Goal: Task Accomplishment & Management: Manage account settings

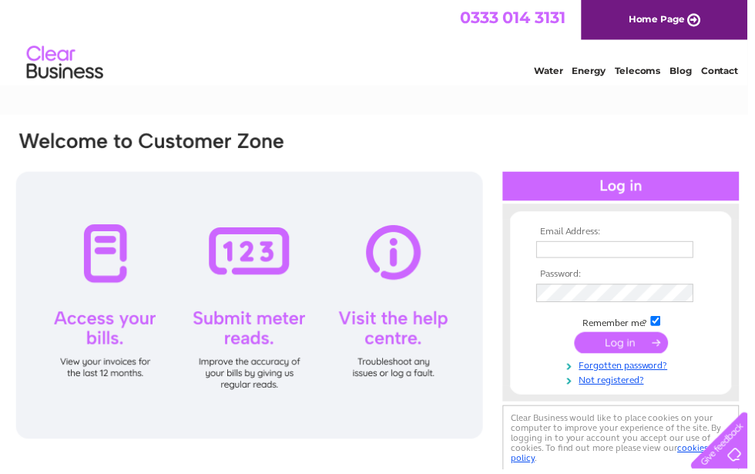
click at [667, 254] on input "text" at bounding box center [620, 251] width 159 height 17
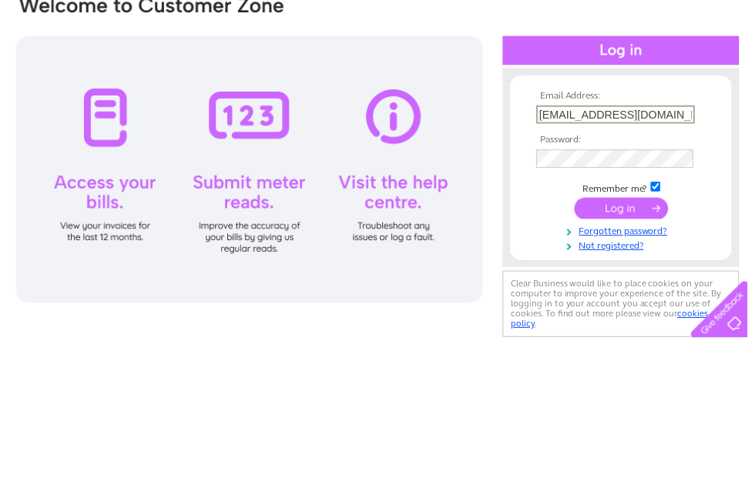
type input "lilianbryngelynen@gmail.com"
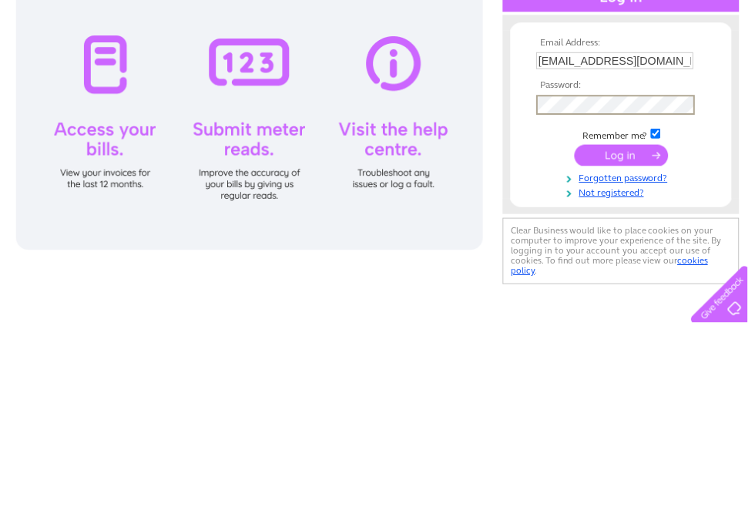
click at [624, 336] on input "submit" at bounding box center [627, 347] width 95 height 22
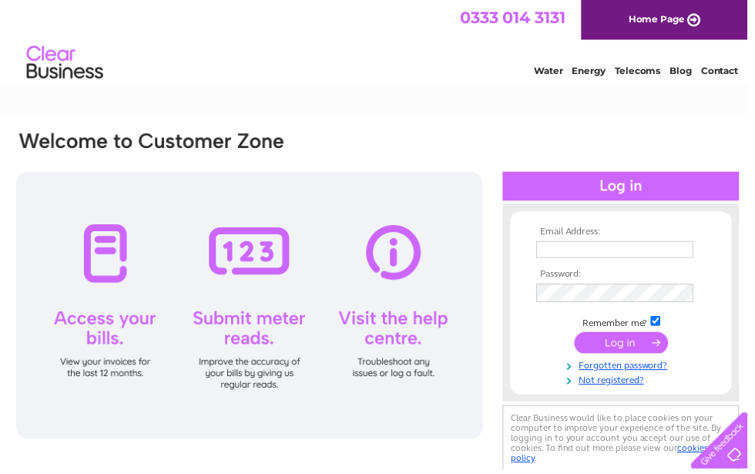
click at [688, 252] on input "text" at bounding box center [620, 251] width 159 height 17
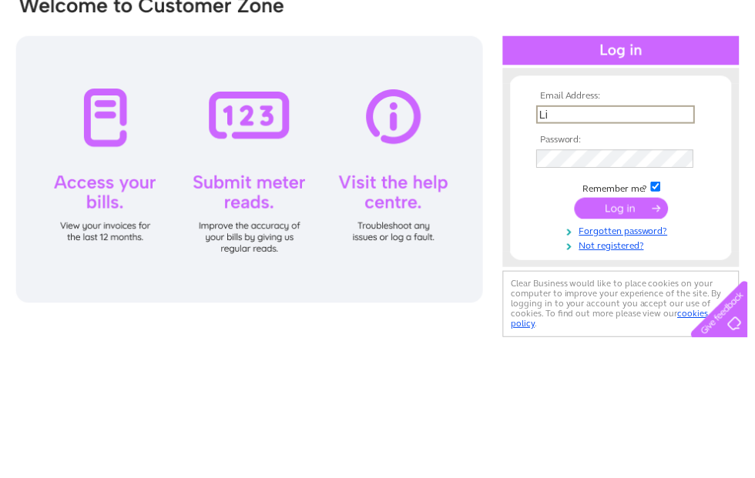
type input "L"
type input "[EMAIL_ADDRESS][DOMAIN_NAME]"
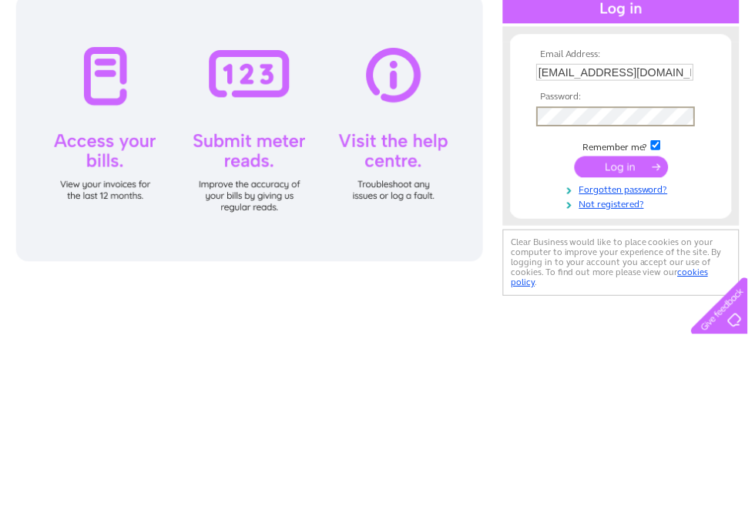
click at [642, 336] on input "submit" at bounding box center [627, 347] width 95 height 22
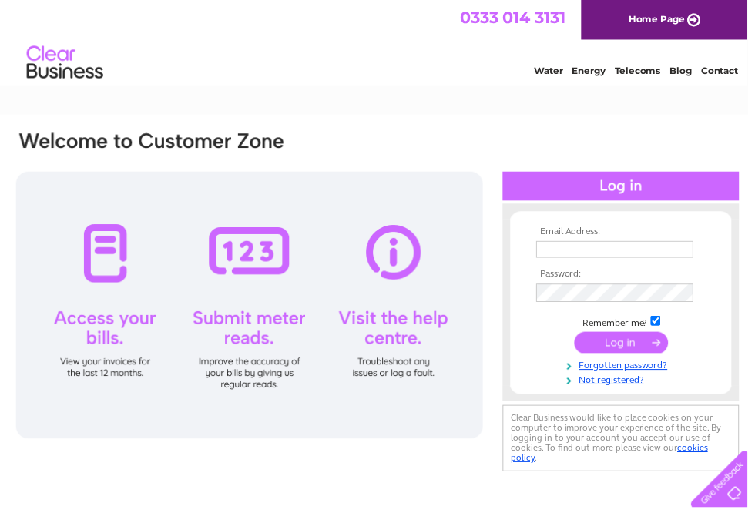
click at [675, 253] on input "text" at bounding box center [620, 251] width 159 height 17
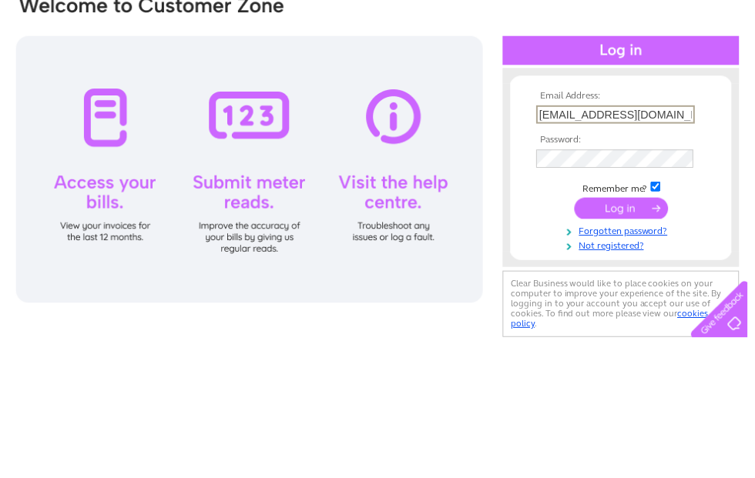
type input "[EMAIL_ADDRESS][DOMAIN_NAME]"
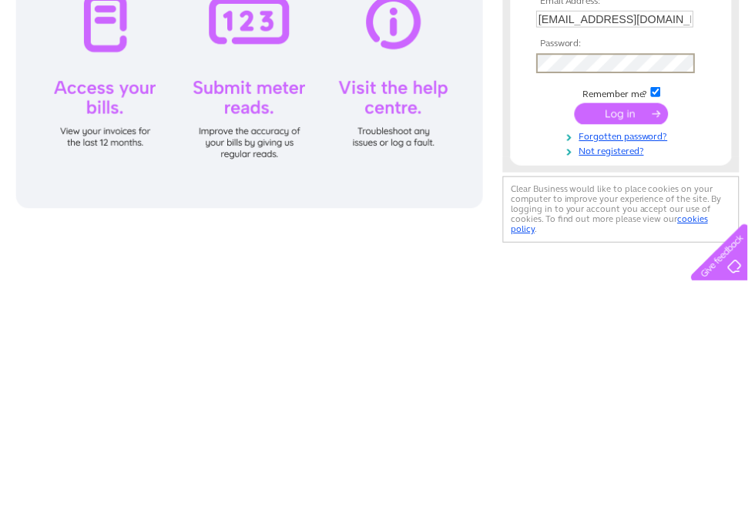
click at [636, 336] on input "submit" at bounding box center [627, 347] width 95 height 22
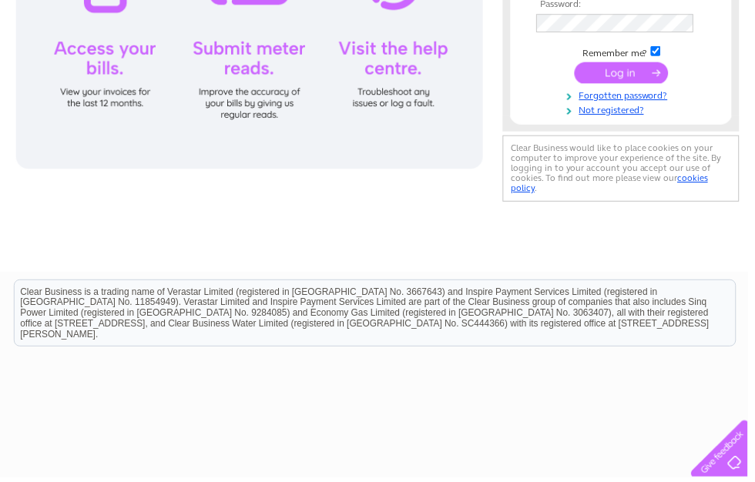
scroll to position [270, 0]
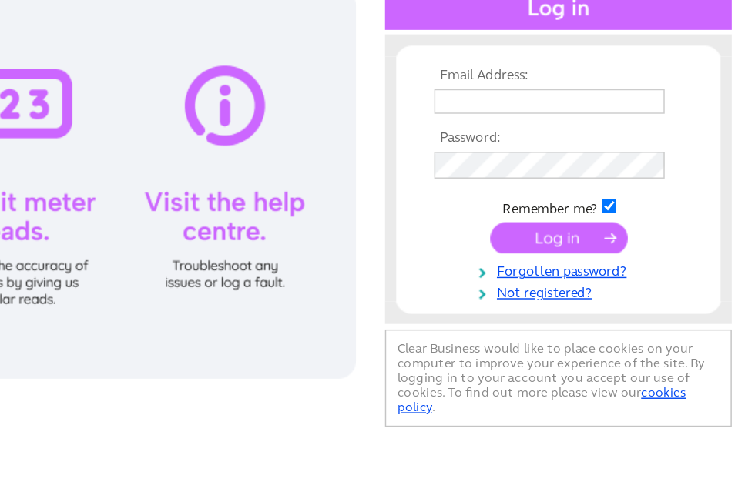
click at [572, 171] on input "submit" at bounding box center [619, 164] width 95 height 22
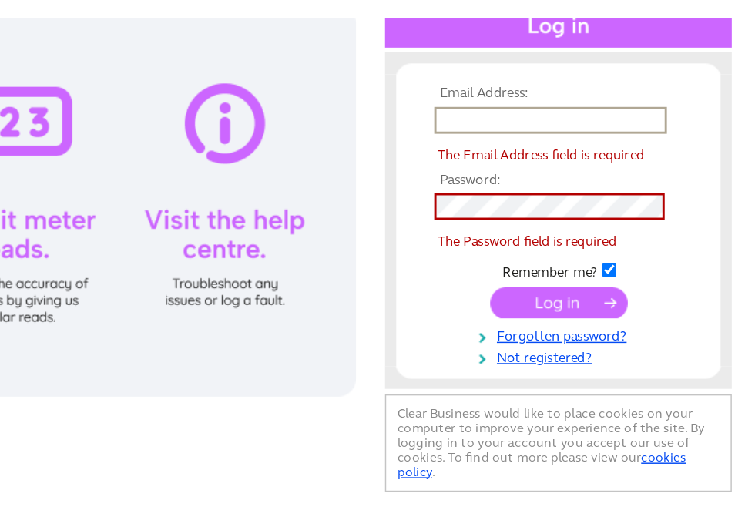
scroll to position [182, 8]
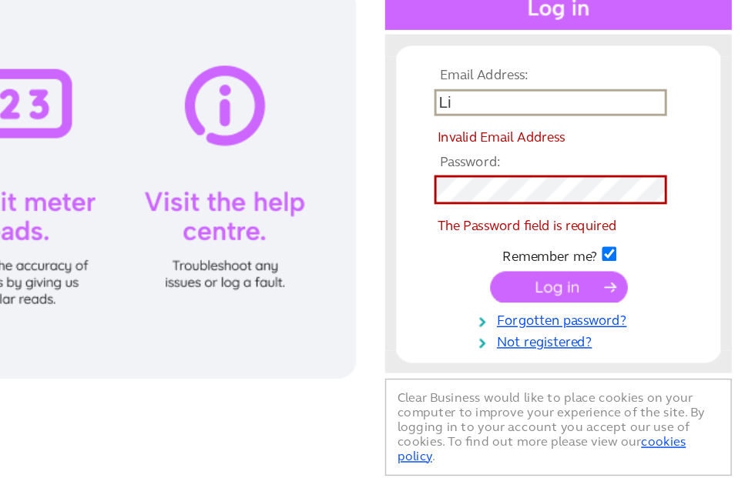
type input "L"
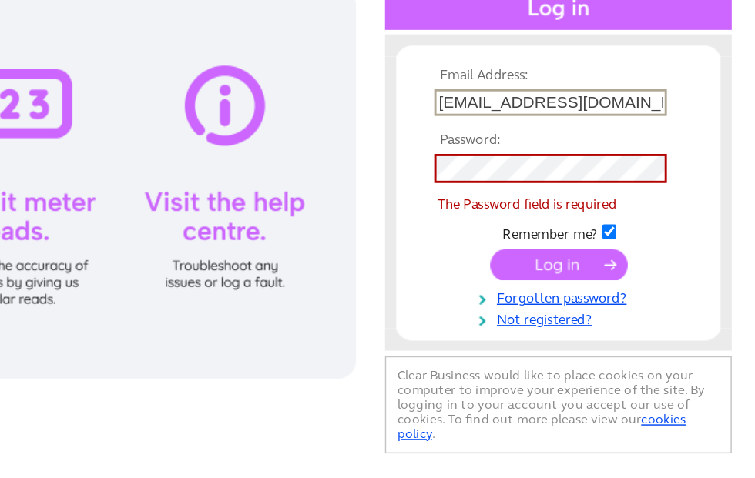
type input "lilianbryngelynen@gmail.com"
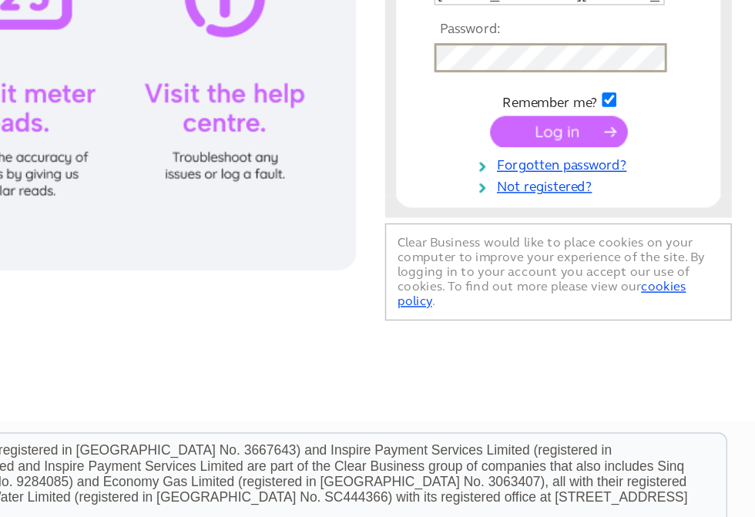
click at [572, 155] on input "submit" at bounding box center [619, 166] width 95 height 22
